Goal: Task Accomplishment & Management: Manage account settings

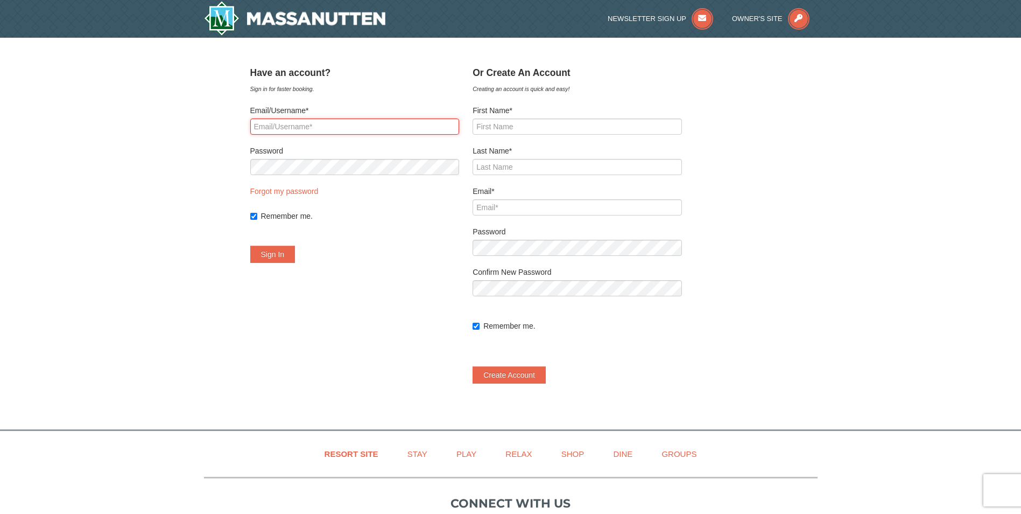
click at [283, 122] on input "Email/Username*" at bounding box center [354, 126] width 209 height 16
type input "[EMAIL_ADDRESS][DOMAIN_NAME]"
click at [277, 248] on button "Sign In" at bounding box center [272, 254] width 45 height 17
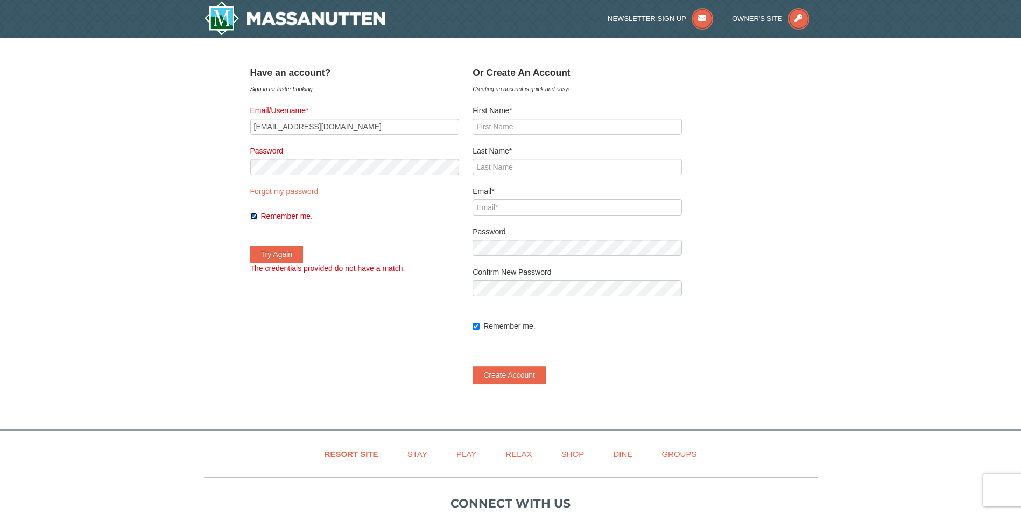
click at [257, 215] on input "Remember me." at bounding box center [253, 216] width 7 height 7
checkbox input "false"
drag, startPoint x: 360, startPoint y: 124, endPoint x: 202, endPoint y: 119, distance: 157.8
click at [205, 119] on div "× ﻿ Have an account? Sign in for faster booking. Email/Username* [EMAIL_ADDRESS…" at bounding box center [510, 228] width 1021 height 381
click at [398, 254] on form "Email/Username* Password Forgot my password Remember me. Try Again The credenti…" at bounding box center [354, 189] width 209 height 169
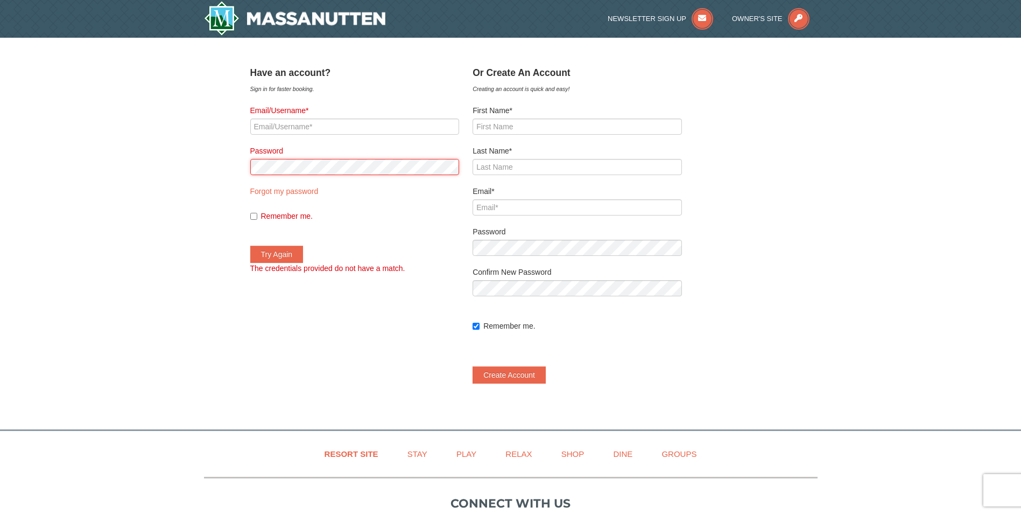
click at [216, 164] on div "× ﻿ Have an account? Sign in for faster booking. Email/Username* Password Forgo…" at bounding box center [510, 228] width 1021 height 381
click at [220, 195] on div "× ﻿ Have an account? Sign in for faster booking. Email/Username* Password Forgo…" at bounding box center [510, 228] width 1021 height 381
click at [324, 132] on input "Email/Username*" at bounding box center [354, 126] width 209 height 16
type input "[EMAIL_ADDRESS][DOMAIN_NAME]"
click at [191, 167] on div "× ﻿ Have an account? Sign in for faster booking. Email/Username* [EMAIL_ADDRESS…" at bounding box center [510, 228] width 1021 height 381
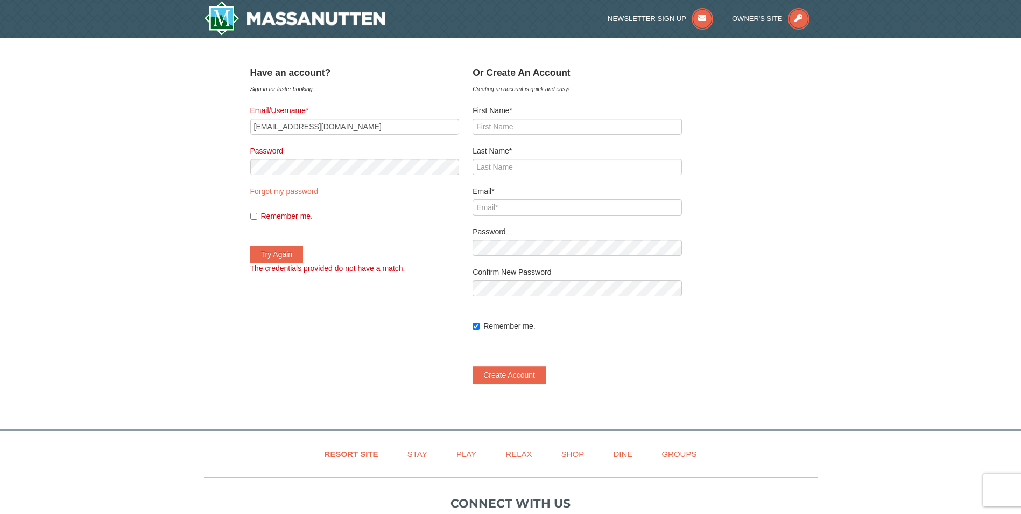
click at [141, 218] on div "× ﻿ Have an account? Sign in for faster booking. Email/Username* [EMAIL_ADDRESS…" at bounding box center [510, 228] width 1021 height 381
click at [275, 251] on button "Try Again" at bounding box center [276, 254] width 53 height 17
click at [200, 166] on div "× ﻿ Have an account? Sign in for faster booking. Email/Username* [EMAIL_ADDRESS…" at bounding box center [510, 228] width 1021 height 381
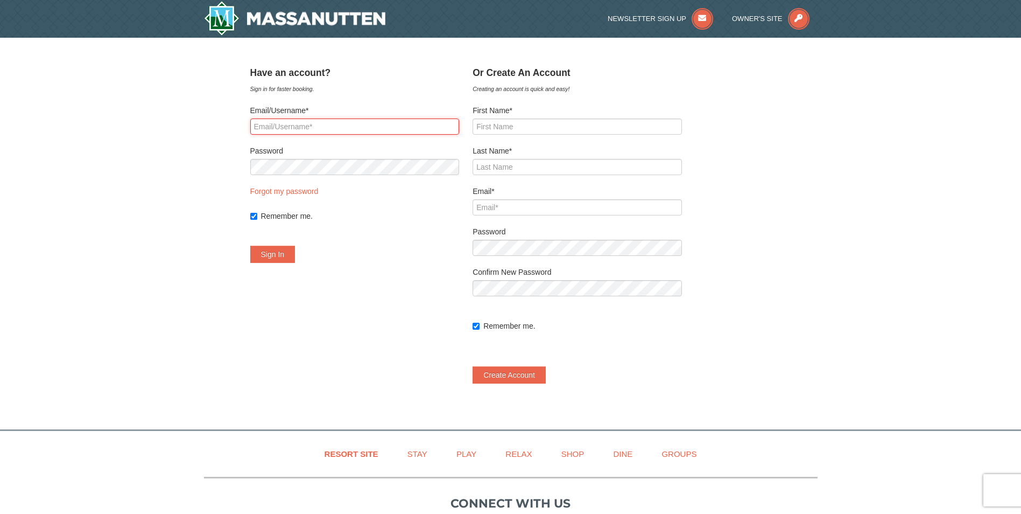
click at [318, 127] on input "Email/Username*" at bounding box center [354, 126] width 209 height 16
click at [188, 173] on div "× ﻿ Have an account? Sign in for faster booking. Email/Username* Password Forgo…" at bounding box center [510, 228] width 1021 height 381
click at [305, 131] on input "Email/Username*" at bounding box center [354, 126] width 209 height 16
type input "[EMAIL_ADDRESS][DOMAIN_NAME]"
click at [267, 308] on div "﻿ Have an account? Sign in for faster booking. Email/Username* [EMAIL_ADDRESS][…" at bounding box center [510, 228] width 521 height 332
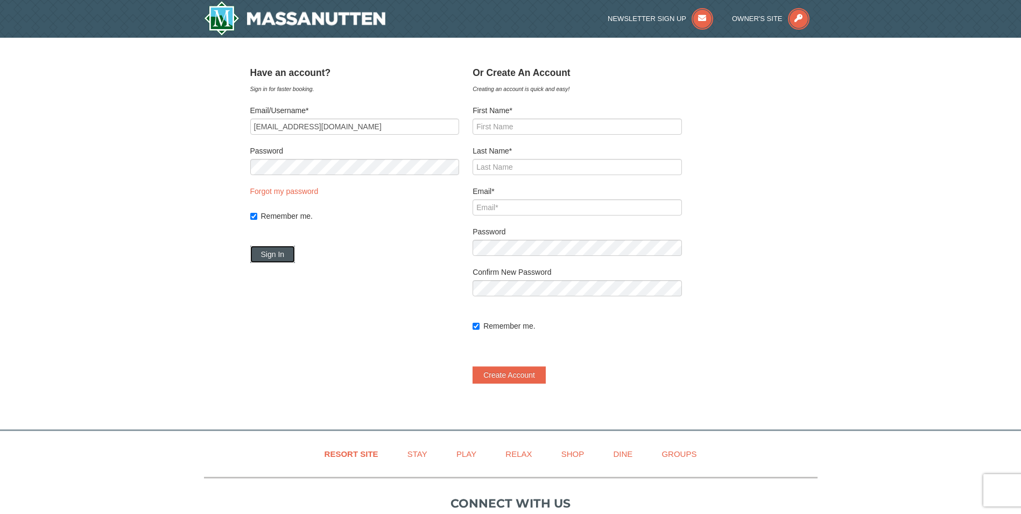
click at [282, 251] on button "Sign In" at bounding box center [272, 254] width 45 height 17
click at [319, 193] on link "Forgot my password" at bounding box center [284, 191] width 68 height 9
type input "[EMAIL_ADDRESS][DOMAIN_NAME]"
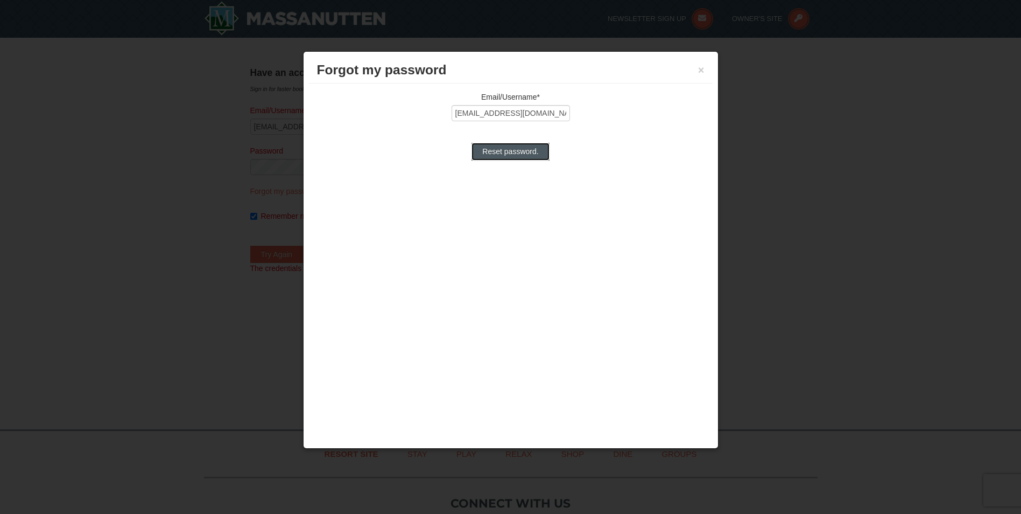
click at [513, 152] on input "Reset password." at bounding box center [511, 151] width 78 height 17
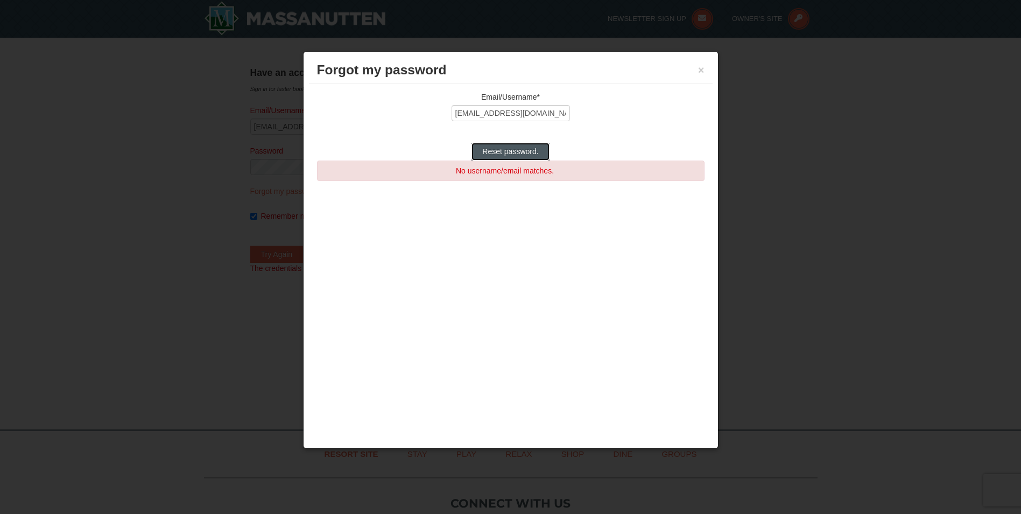
click at [515, 147] on input "Reset password." at bounding box center [511, 151] width 78 height 17
type input "Reset password."
click at [701, 71] on button "×" at bounding box center [701, 70] width 6 height 11
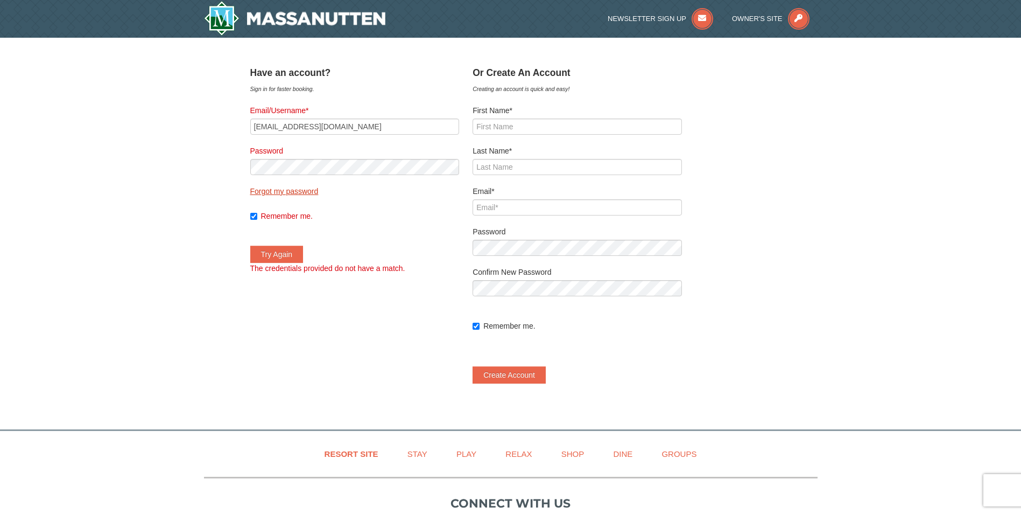
click at [288, 192] on link "Forgot my password" at bounding box center [284, 191] width 68 height 9
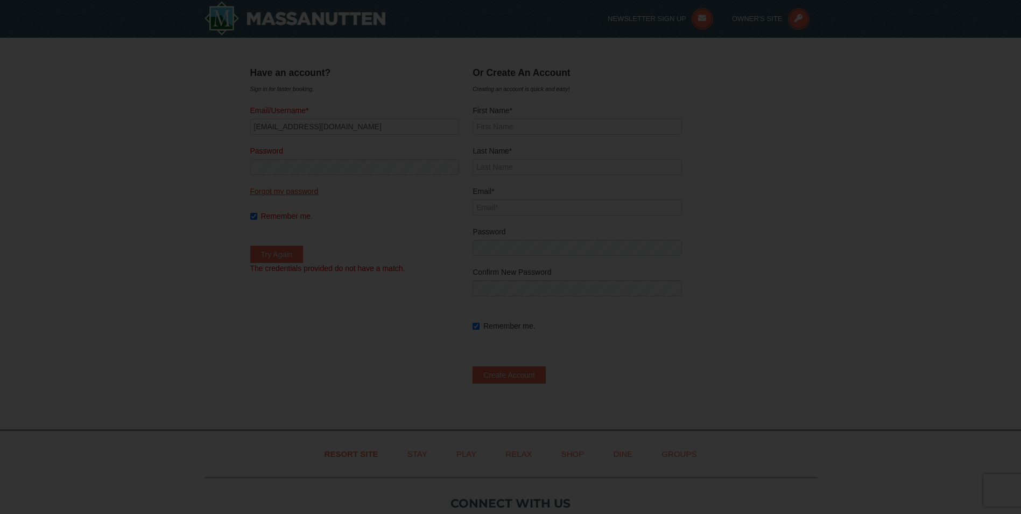
type input "[EMAIL_ADDRESS][DOMAIN_NAME]"
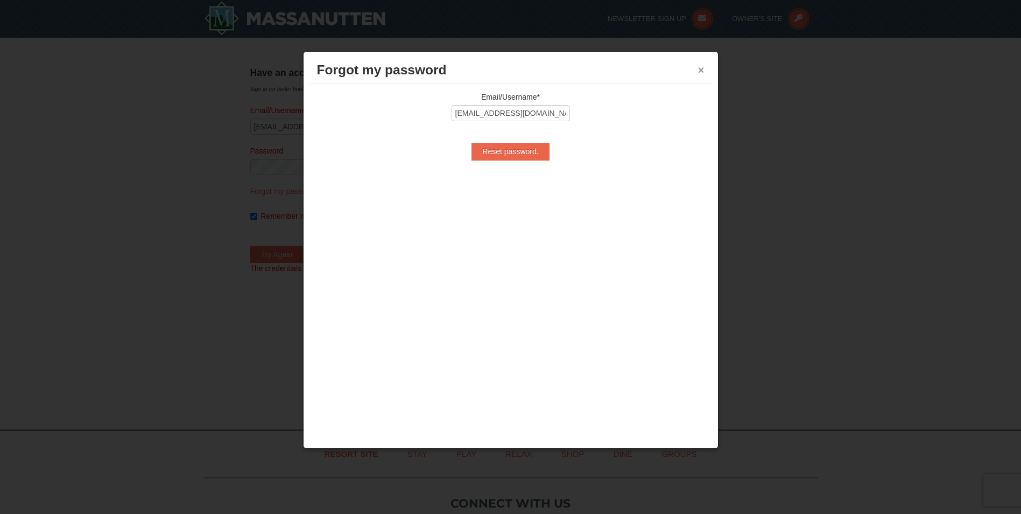
click at [702, 69] on button "×" at bounding box center [701, 70] width 6 height 11
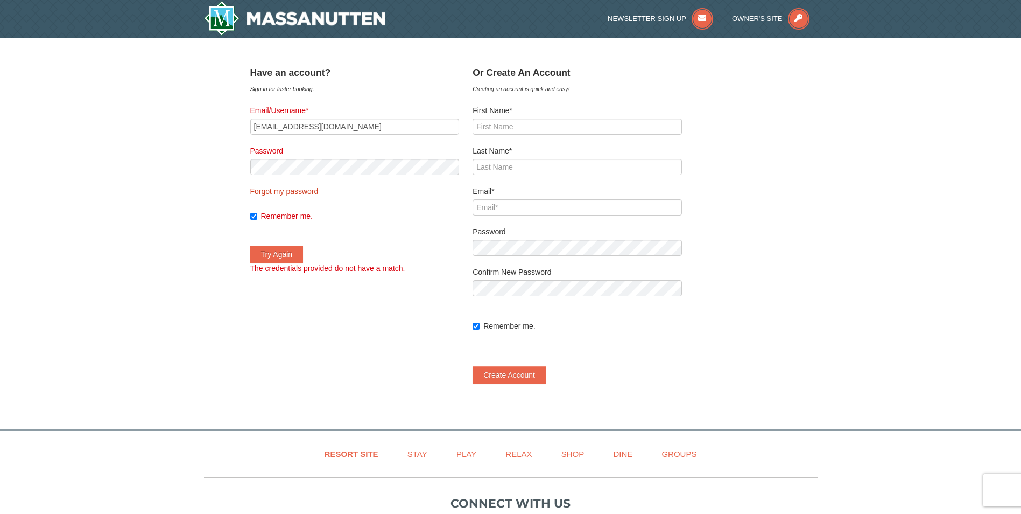
click at [298, 188] on link "Forgot my password" at bounding box center [284, 191] width 68 height 9
type input "[EMAIL_ADDRESS][DOMAIN_NAME]"
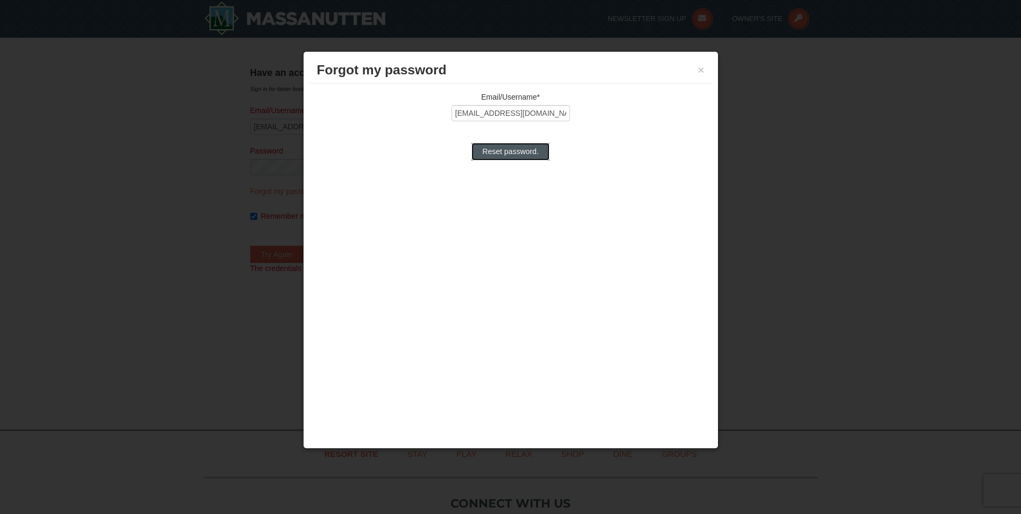
click at [504, 155] on input "Reset password." at bounding box center [511, 151] width 78 height 17
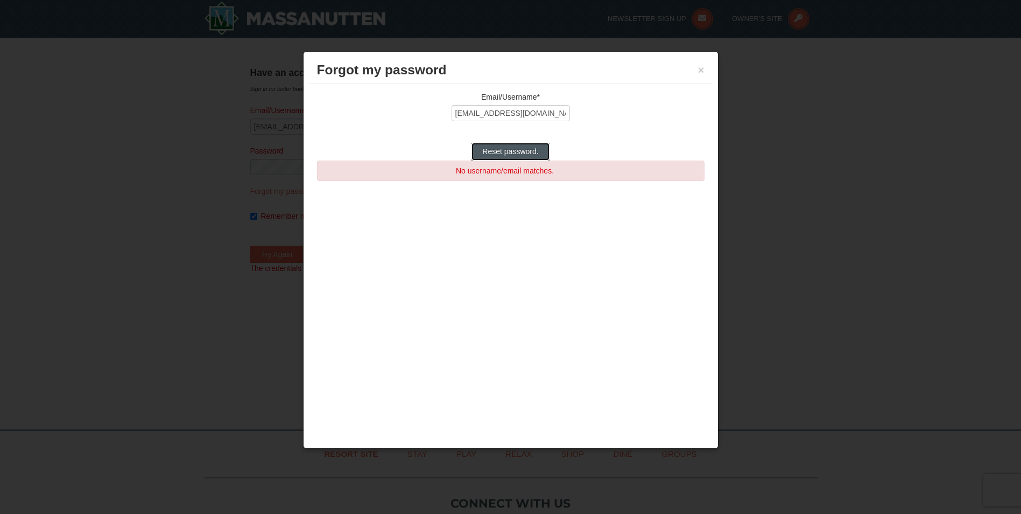
click at [532, 149] on input "Reset password." at bounding box center [511, 151] width 78 height 17
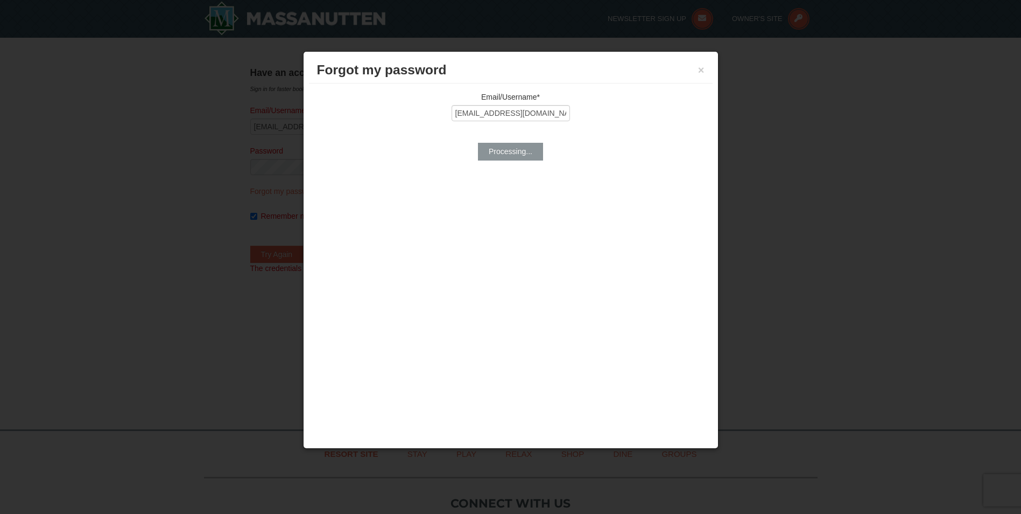
type input "Reset password."
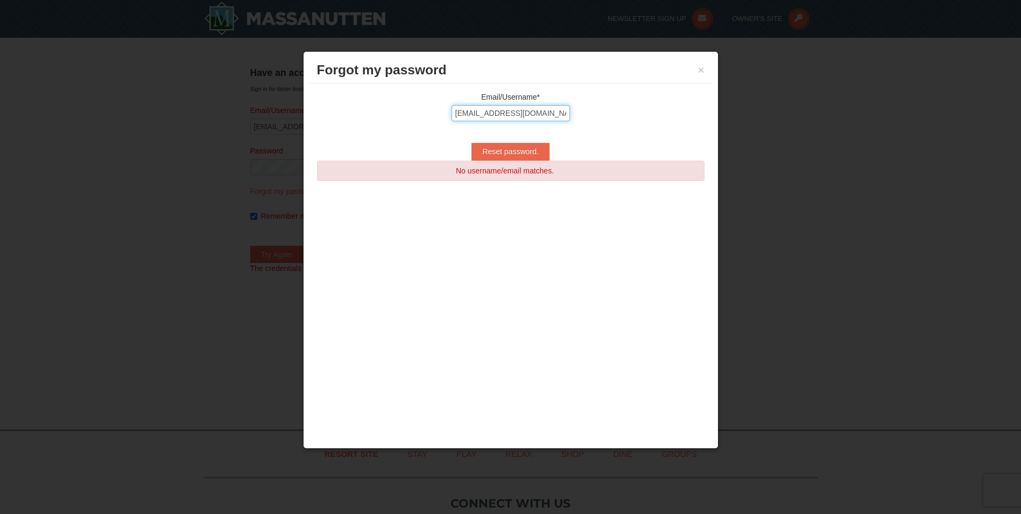
drag, startPoint x: 530, startPoint y: 114, endPoint x: 279, endPoint y: 101, distance: 251.2
click at [307, 102] on div "Forgot my password × Email/Username* [EMAIL_ADDRESS][DOMAIN_NAME] Reset passwor…" at bounding box center [511, 249] width 416 height 397
click at [702, 68] on button "×" at bounding box center [701, 70] width 6 height 11
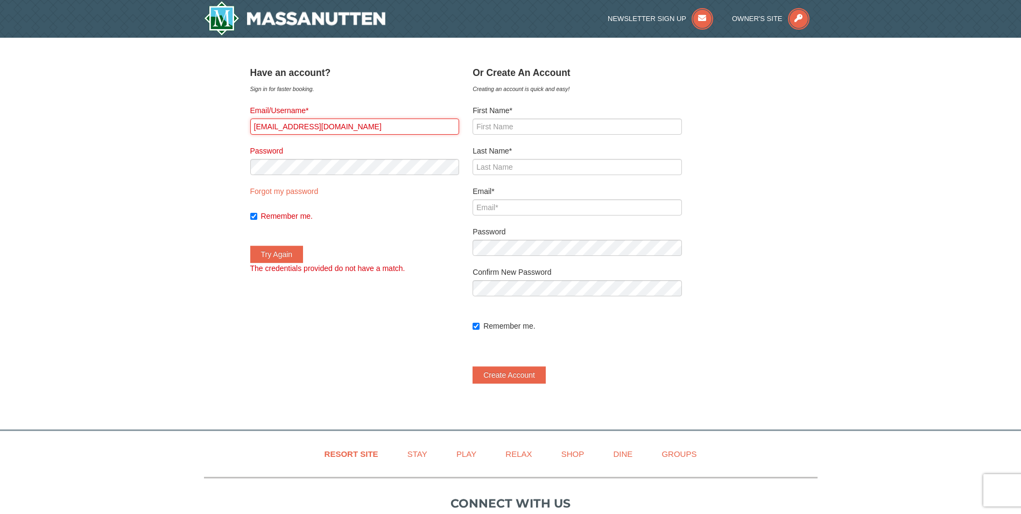
drag, startPoint x: 338, startPoint y: 125, endPoint x: 138, endPoint y: 100, distance: 201.3
click at [138, 100] on div "× ﻿ Have an account? Sign in for faster booking. Email/Username* [EMAIL_ADDRESS…" at bounding box center [510, 228] width 1021 height 381
type input "[EMAIL_ADDRESS][DOMAIN_NAME]"
click at [300, 253] on button "Try Again" at bounding box center [276, 254] width 53 height 17
click at [275, 253] on button "Try Again" at bounding box center [276, 254] width 53 height 17
